Goal: Use online tool/utility: Utilize a website feature to perform a specific function

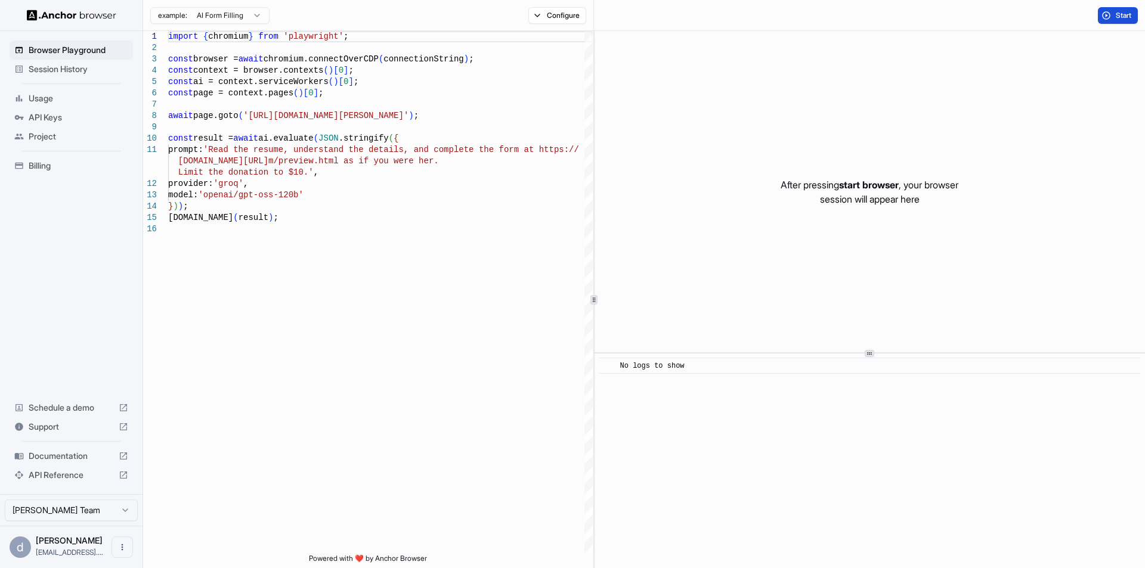
click at [1104, 10] on button "Start" at bounding box center [1118, 15] width 40 height 17
click at [1121, 18] on span "Start" at bounding box center [1124, 16] width 17 height 10
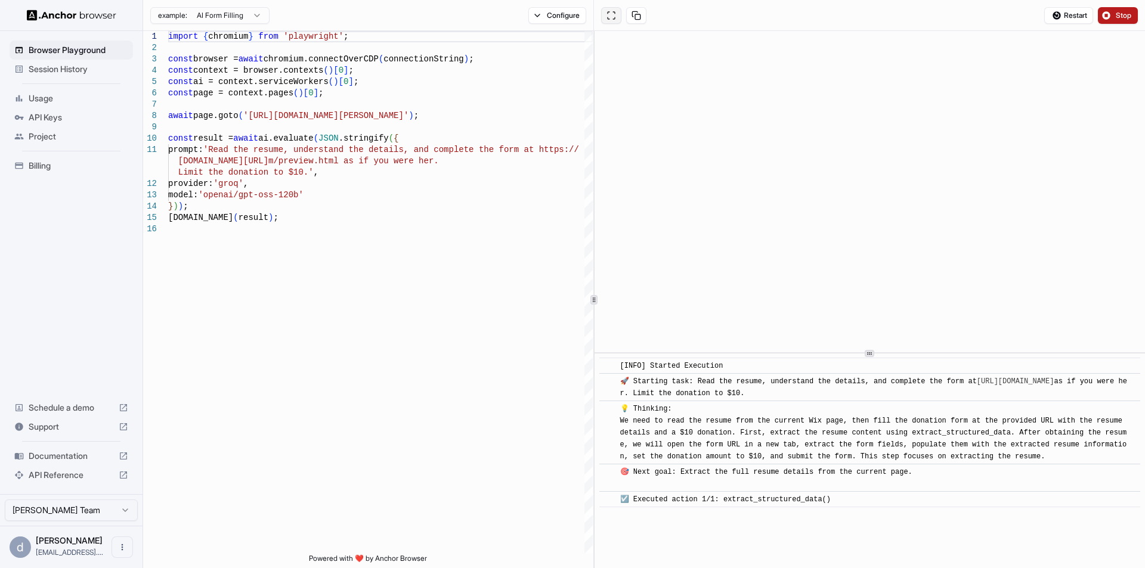
click at [611, 13] on button at bounding box center [611, 15] width 20 height 17
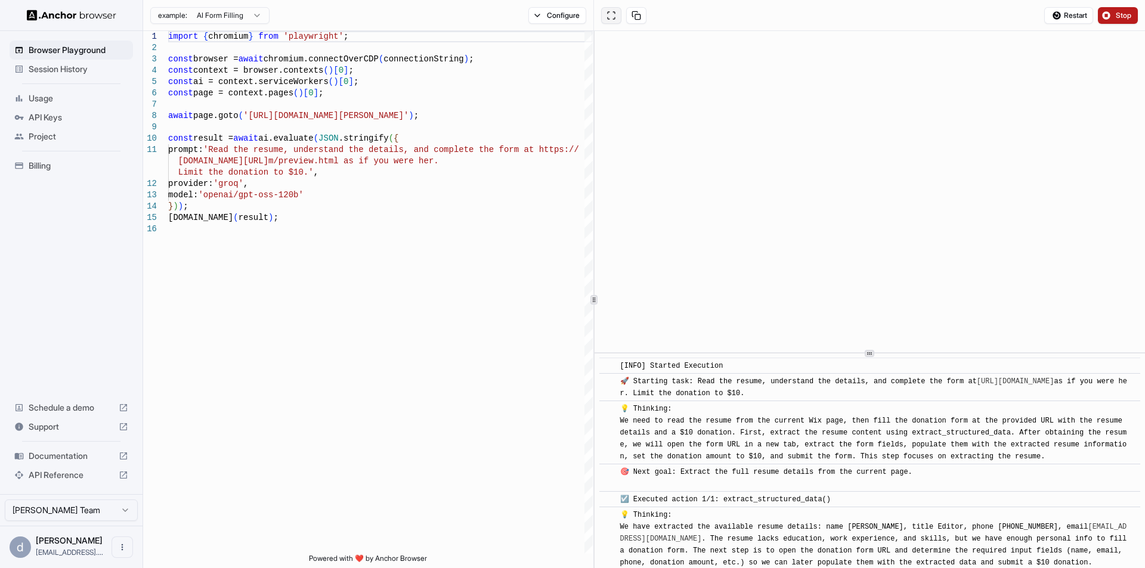
scroll to position [524, 0]
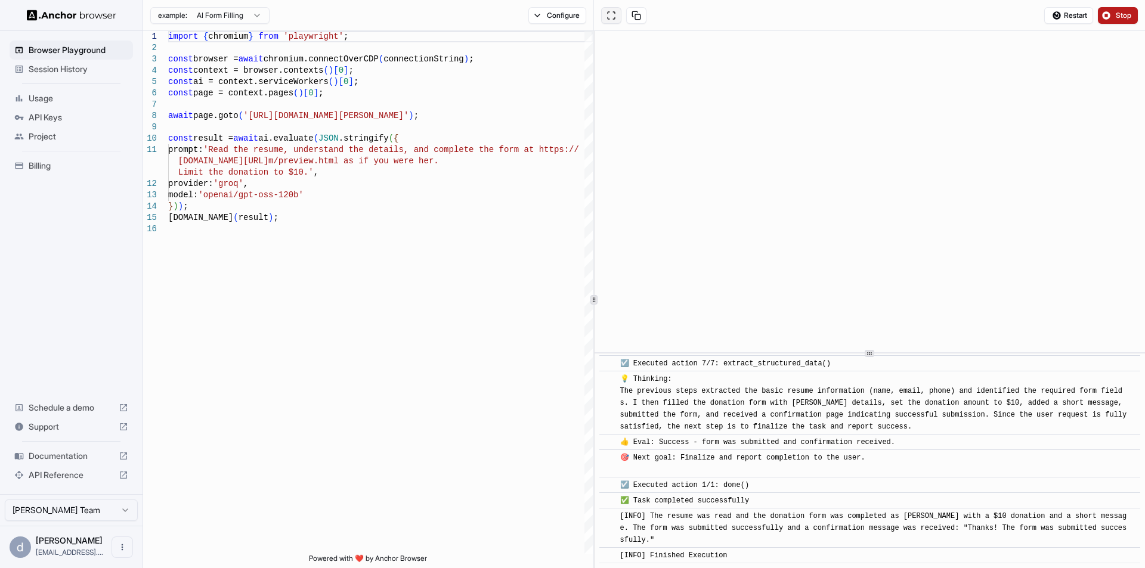
click at [605, 16] on button at bounding box center [611, 15] width 20 height 17
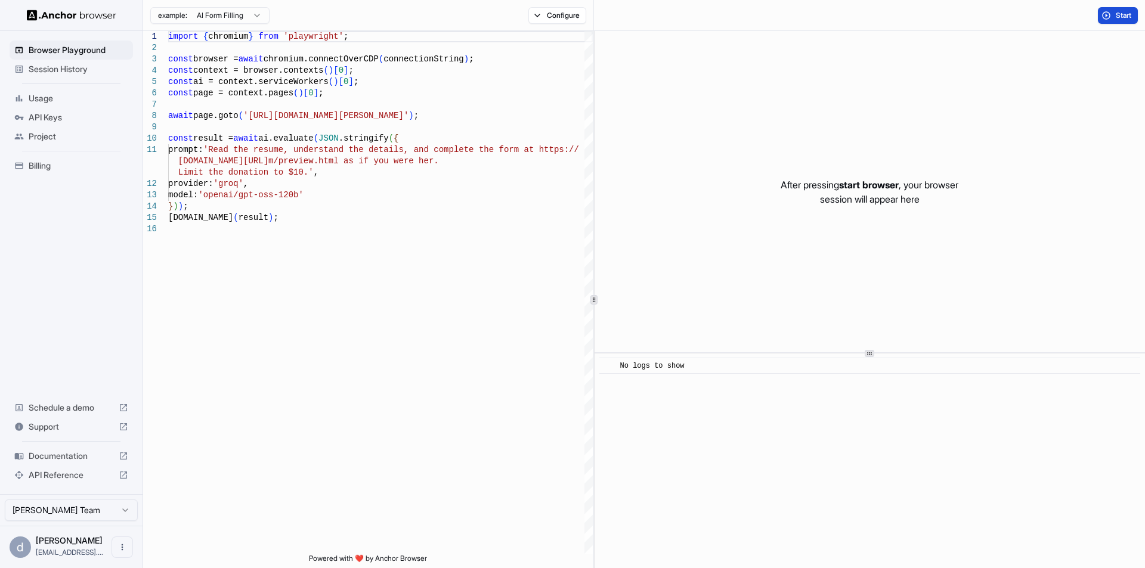
scroll to position [0, 0]
click at [1121, 11] on span "Start" at bounding box center [1124, 16] width 17 height 10
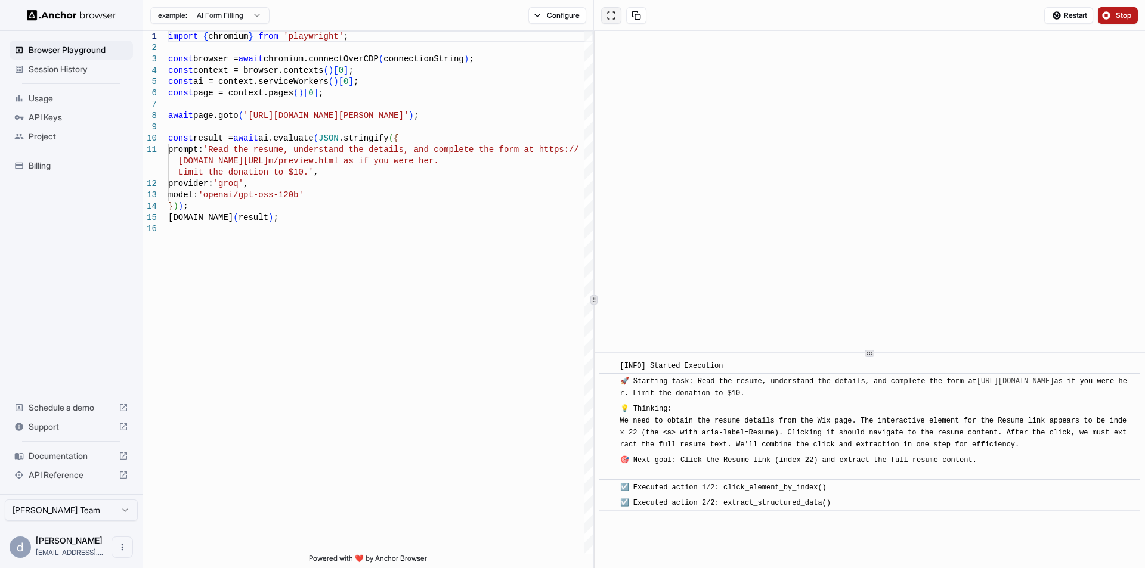
click at [602, 11] on button at bounding box center [611, 15] width 20 height 17
